Goal: Obtain resource: Download file/media

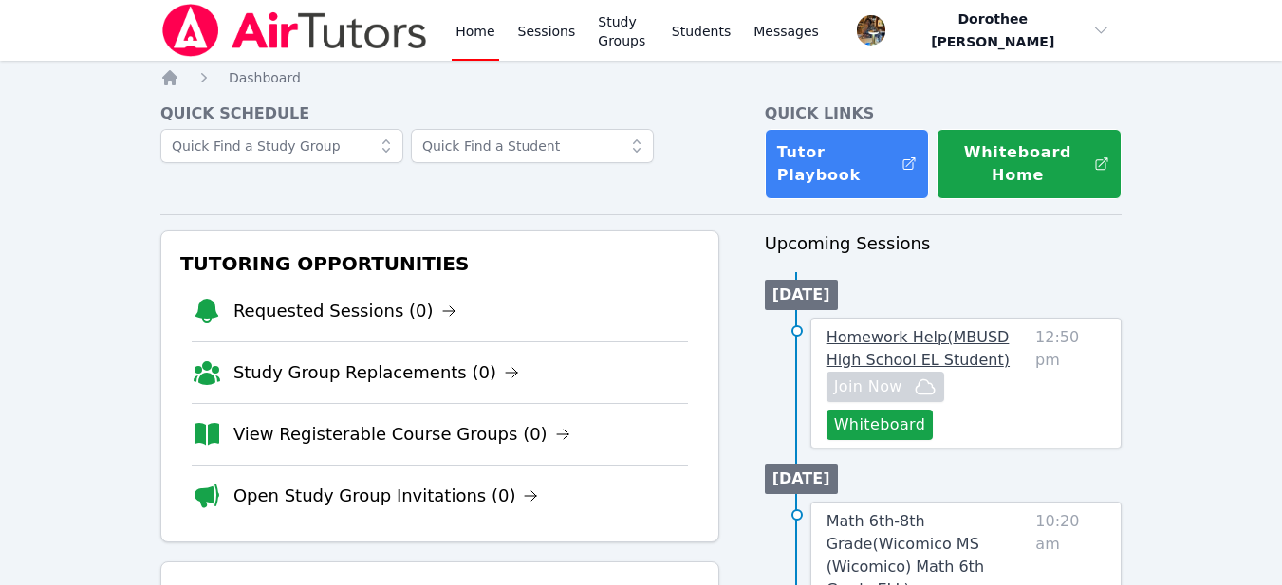
click at [859, 343] on span "Homework Help ( MBUSD High School EL Student )" at bounding box center [917, 348] width 183 height 41
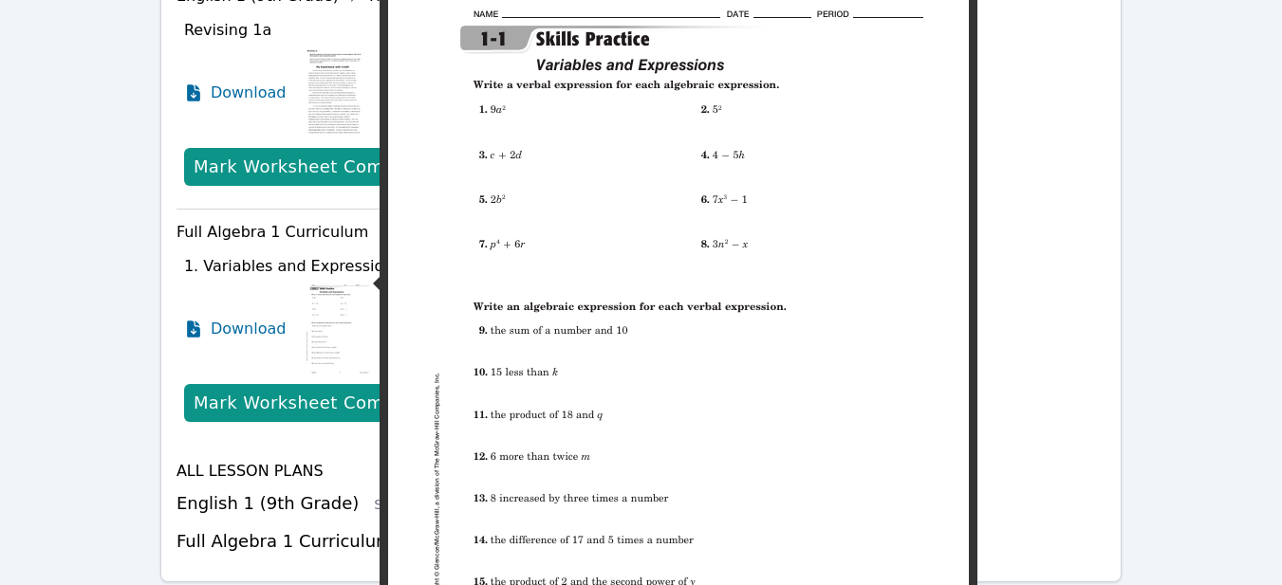
scroll to position [970, 0]
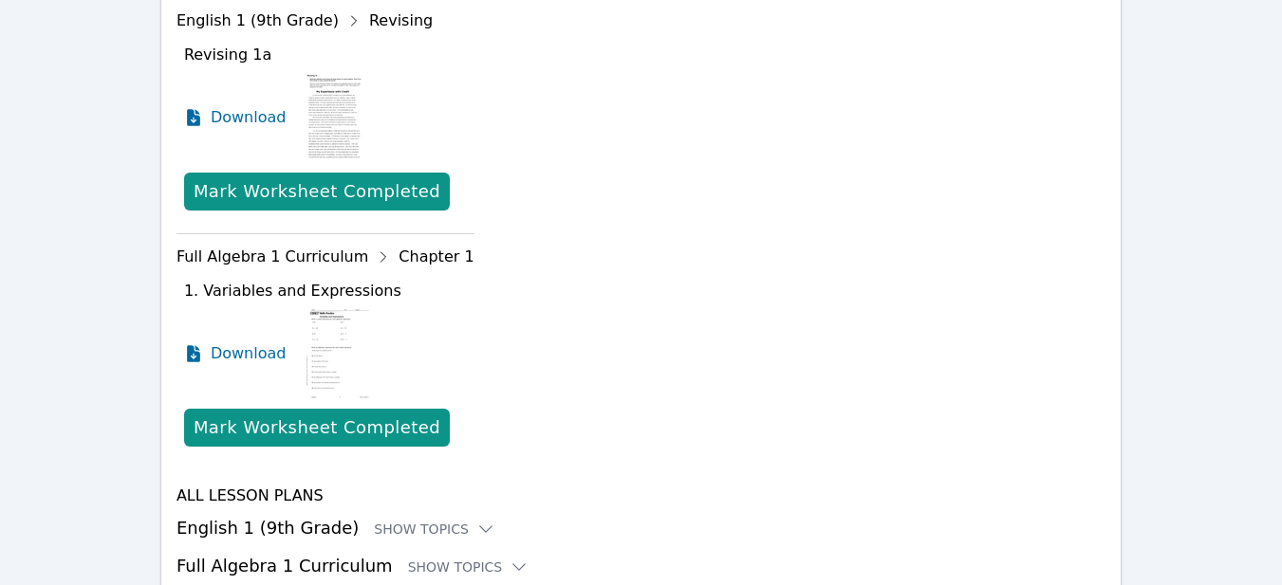
click at [337, 328] on img at bounding box center [338, 353] width 74 height 95
click at [226, 342] on span "Download" at bounding box center [253, 353] width 84 height 23
click at [243, 106] on span "Download" at bounding box center [253, 117] width 84 height 23
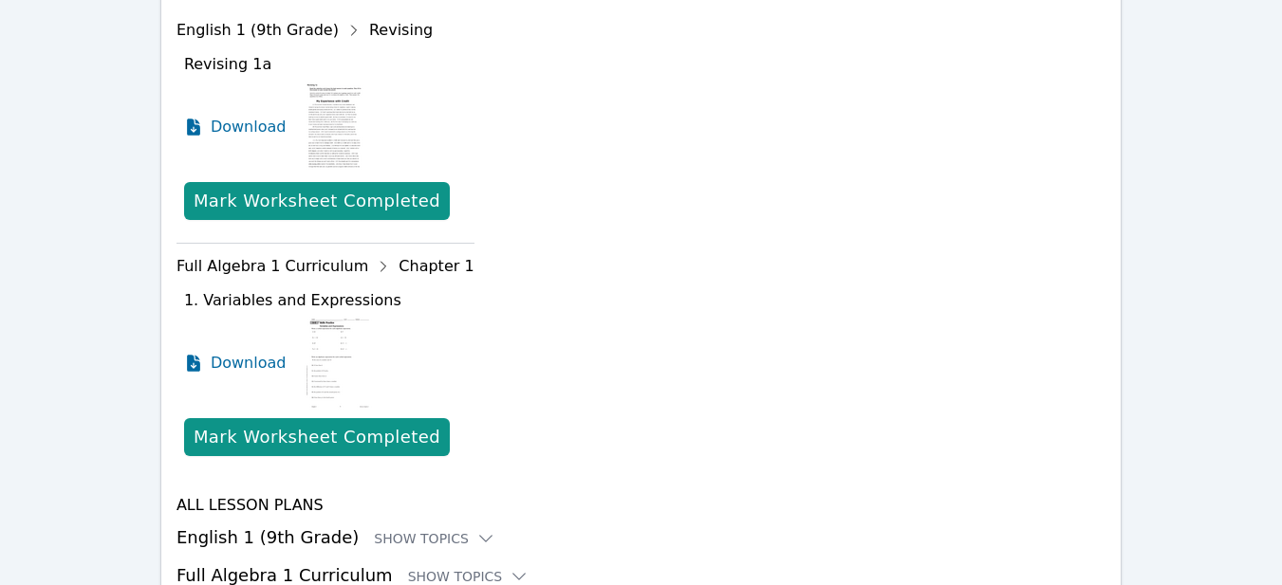
scroll to position [1007, 0]
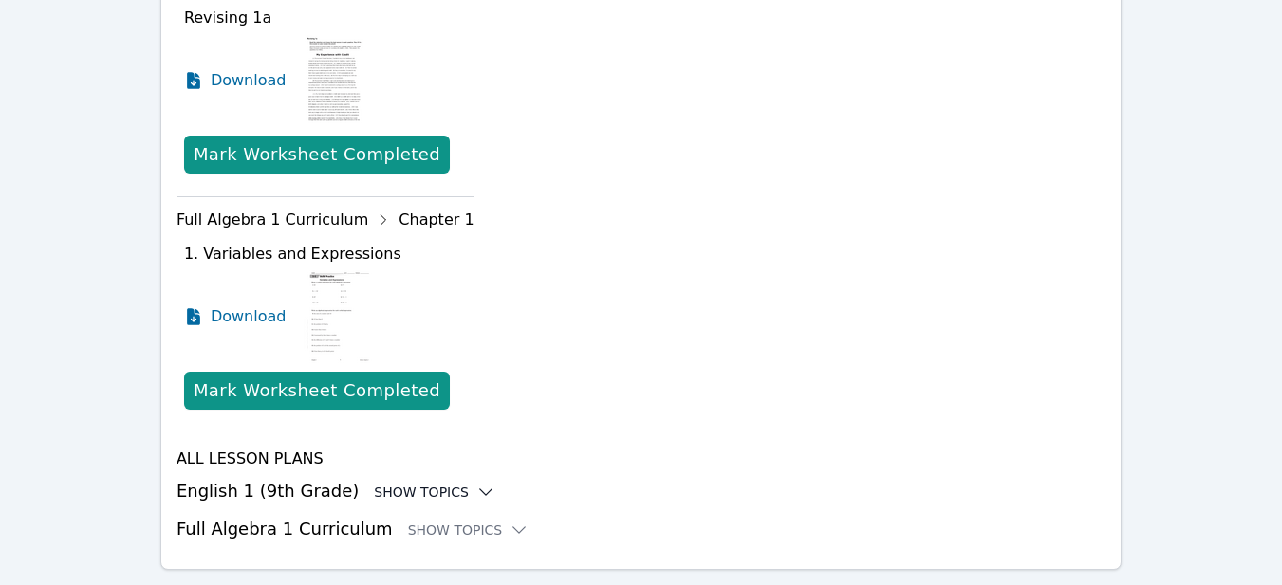
click at [425, 483] on div "Show Topics" at bounding box center [434, 492] width 121 height 19
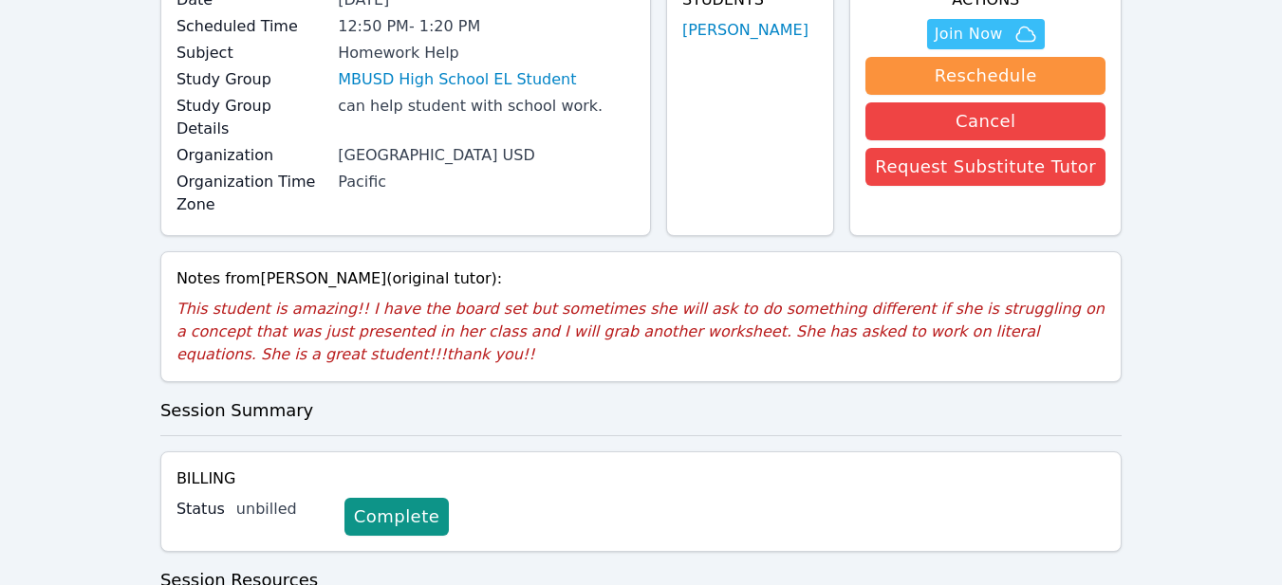
scroll to position [0, 0]
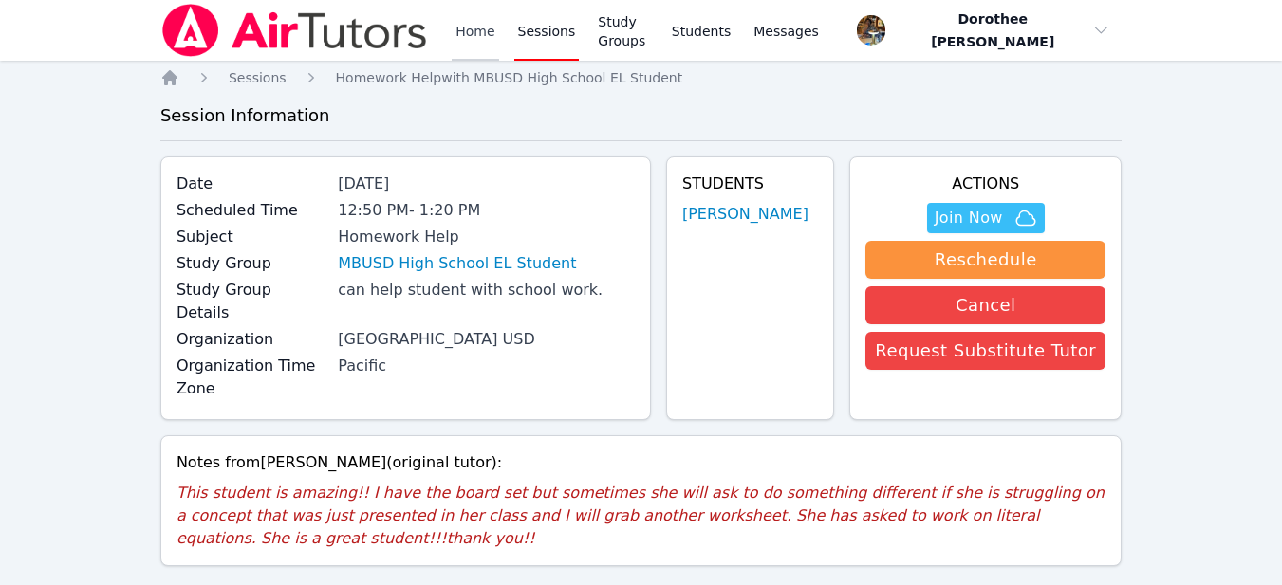
click at [471, 33] on link "Home" at bounding box center [475, 30] width 46 height 61
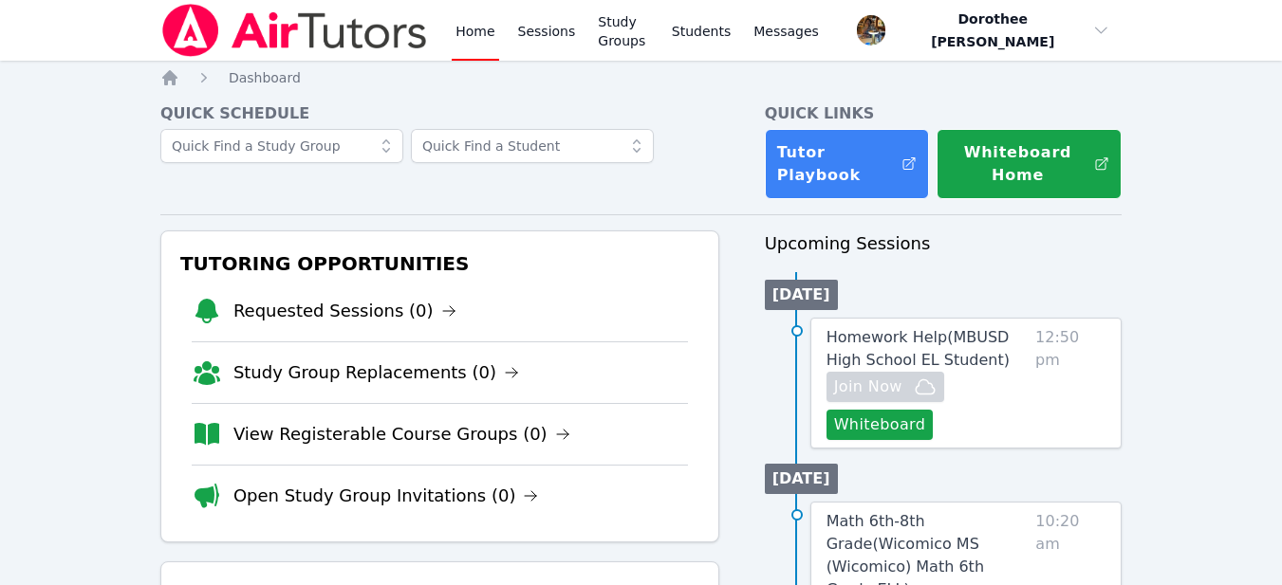
click at [699, 267] on h3 "Tutoring Opportunities" at bounding box center [439, 264] width 527 height 34
